Goal: Information Seeking & Learning: Check status

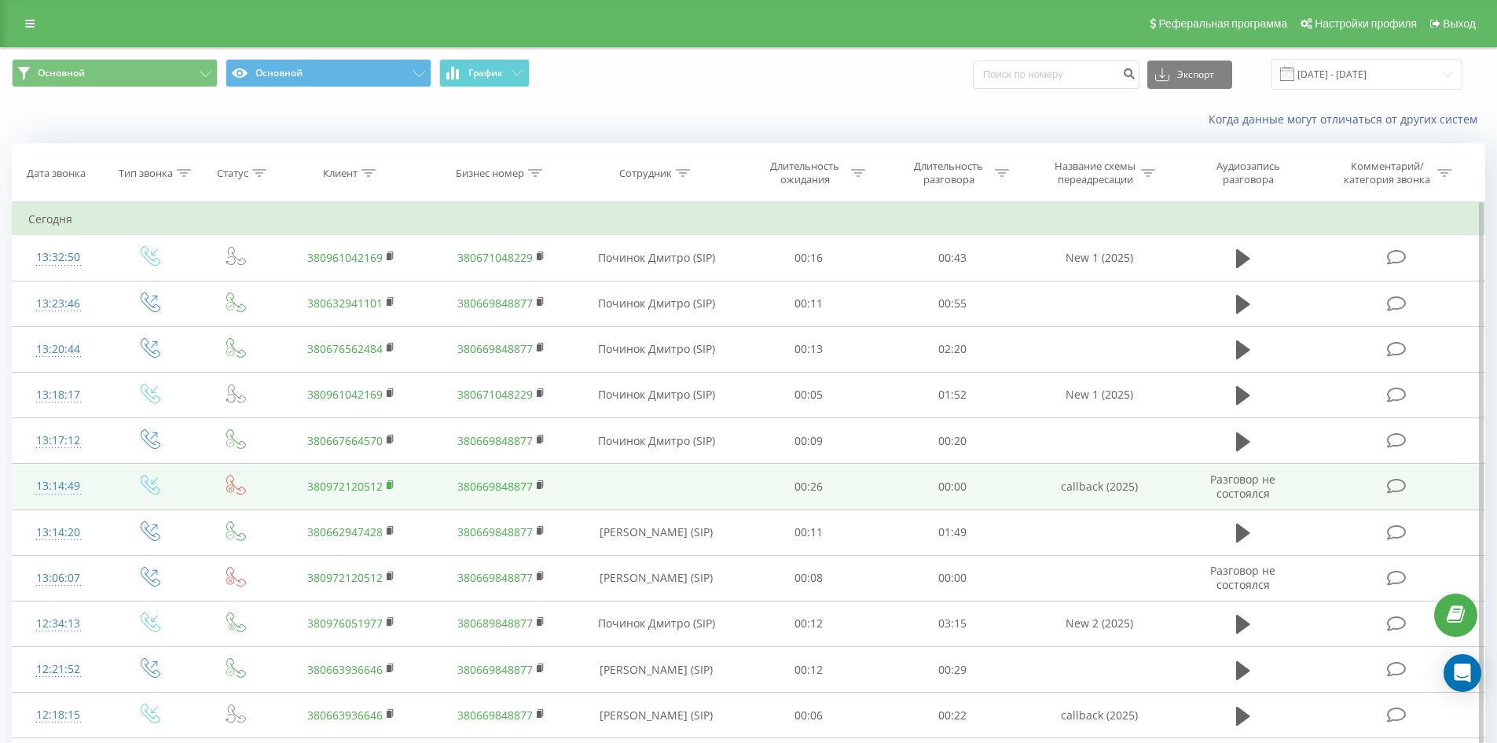
click at [390, 482] on rect at bounding box center [389, 485] width 5 height 7
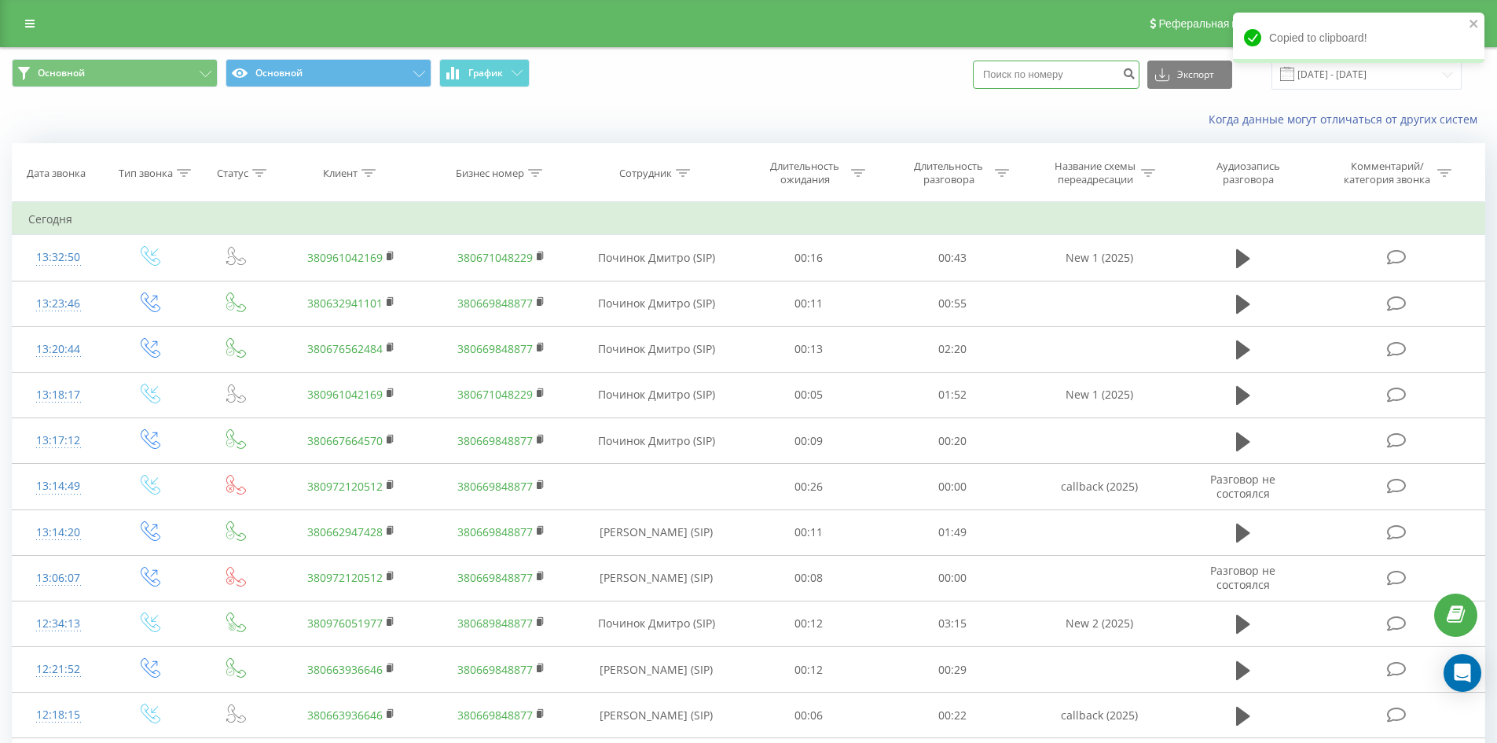
click at [1027, 80] on input at bounding box center [1056, 75] width 167 height 28
paste input "380972120512"
type input "380972120512"
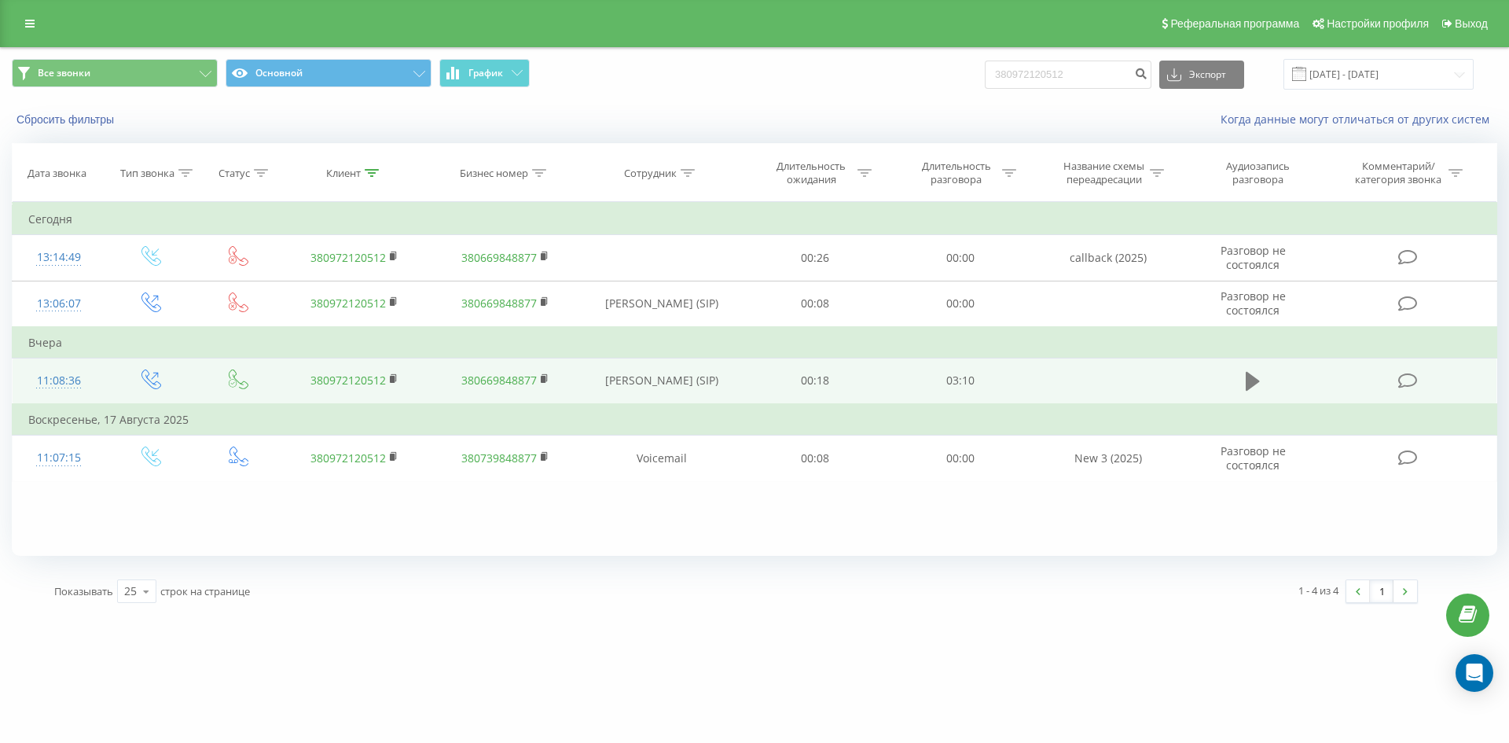
click at [1250, 389] on icon at bounding box center [1253, 381] width 14 height 22
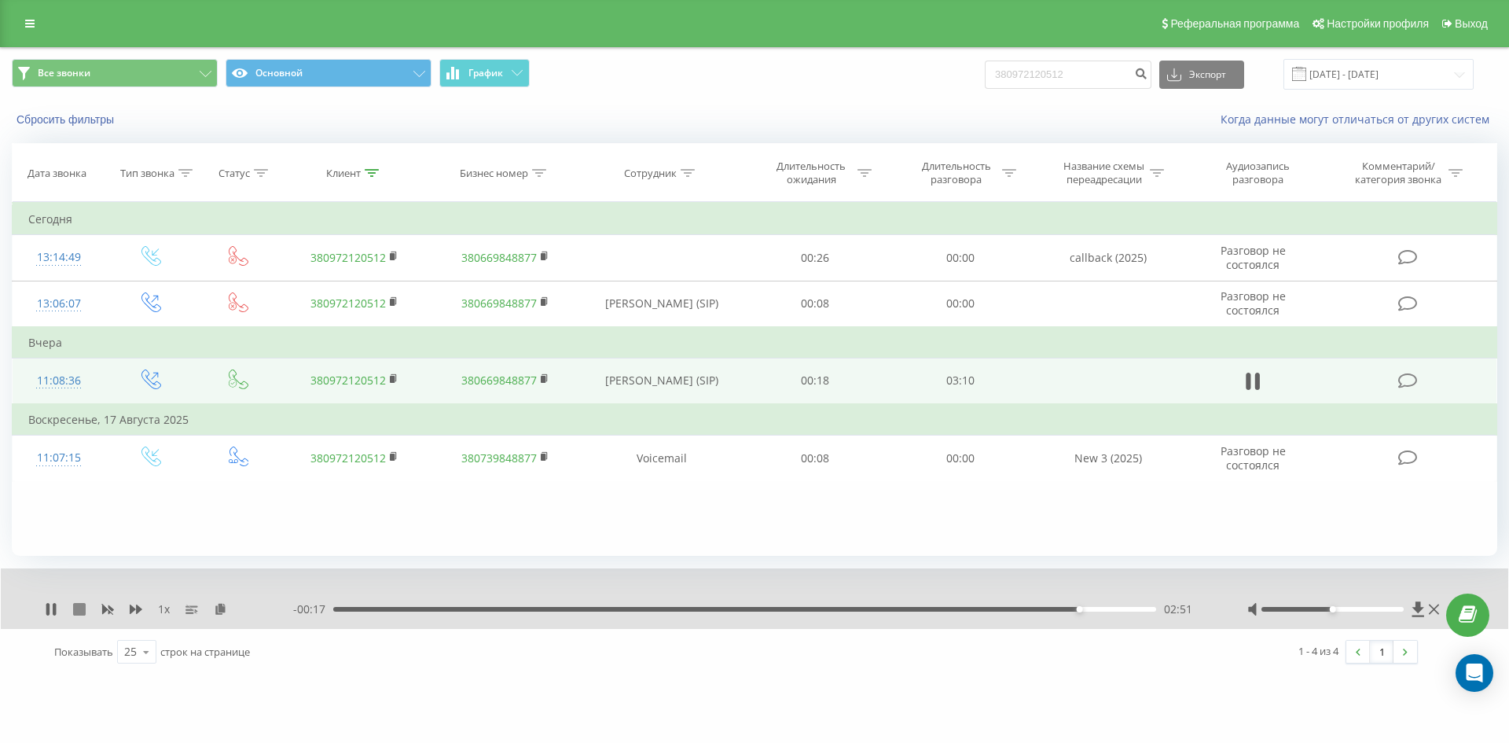
click at [80, 608] on icon at bounding box center [79, 609] width 13 height 13
click at [68, 125] on button "Сбросить фильтры" at bounding box center [67, 119] width 110 height 14
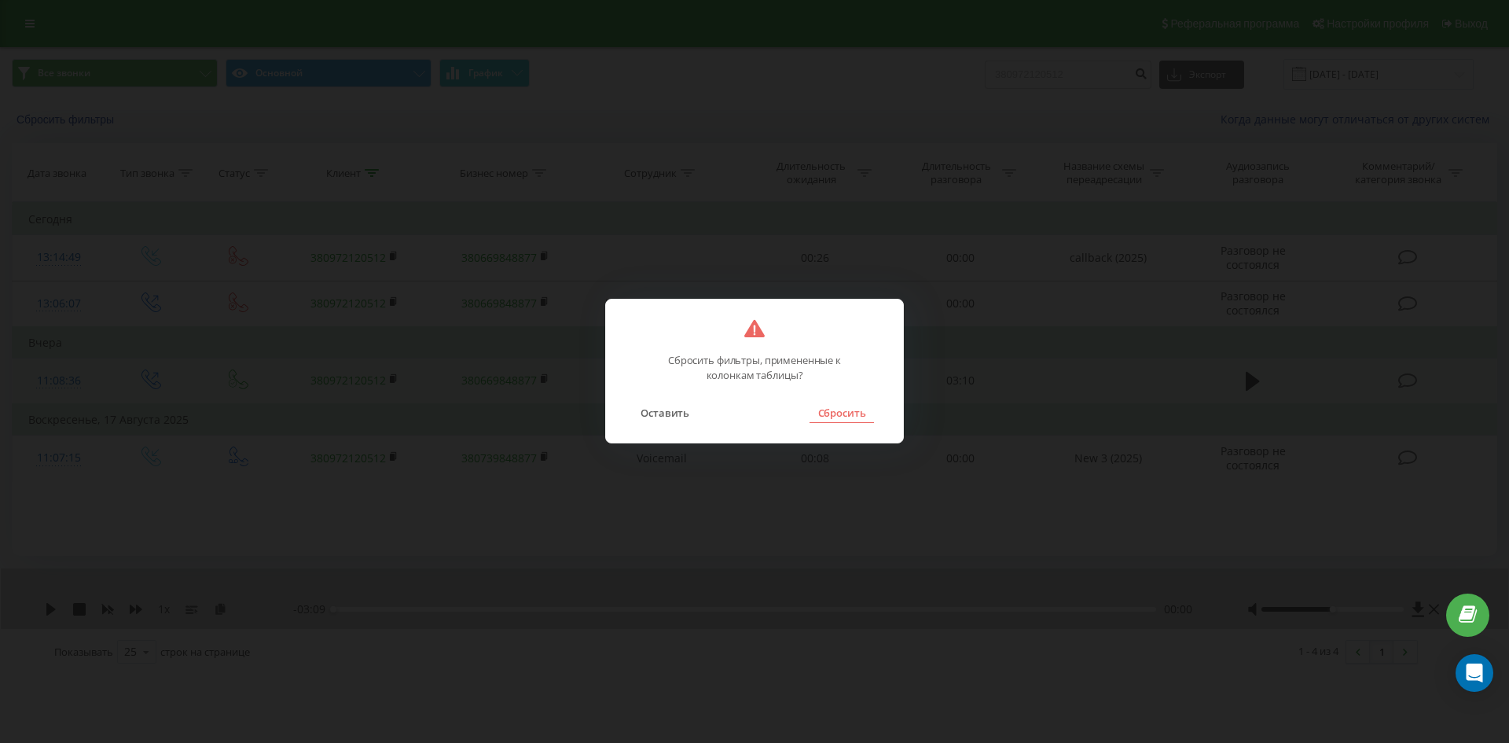
click at [839, 418] on button "Сбросить" at bounding box center [842, 412] width 64 height 20
